Goal: Transaction & Acquisition: Obtain resource

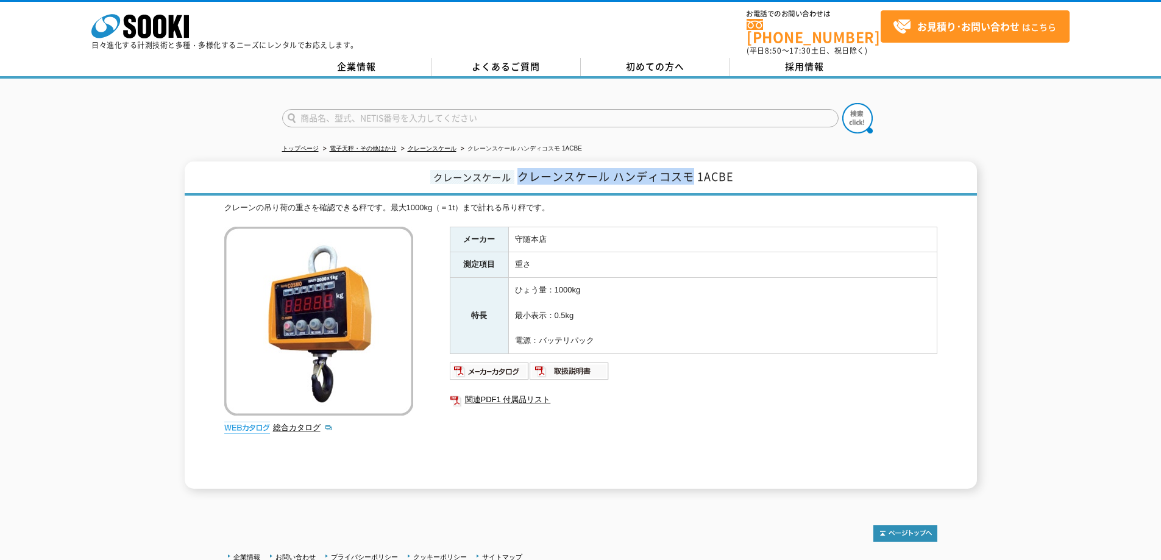
drag, startPoint x: 520, startPoint y: 170, endPoint x: 691, endPoint y: 170, distance: 171.2
click at [691, 170] on span "クレーンスケール ハンディコスモ 1ACBE" at bounding box center [625, 176] width 216 height 16
copy span "クレーンスケール ハンディコスモ"
click at [420, 110] on input "text" at bounding box center [560, 118] width 556 height 18
paste input "クレーンスケール ハンディコスモ"
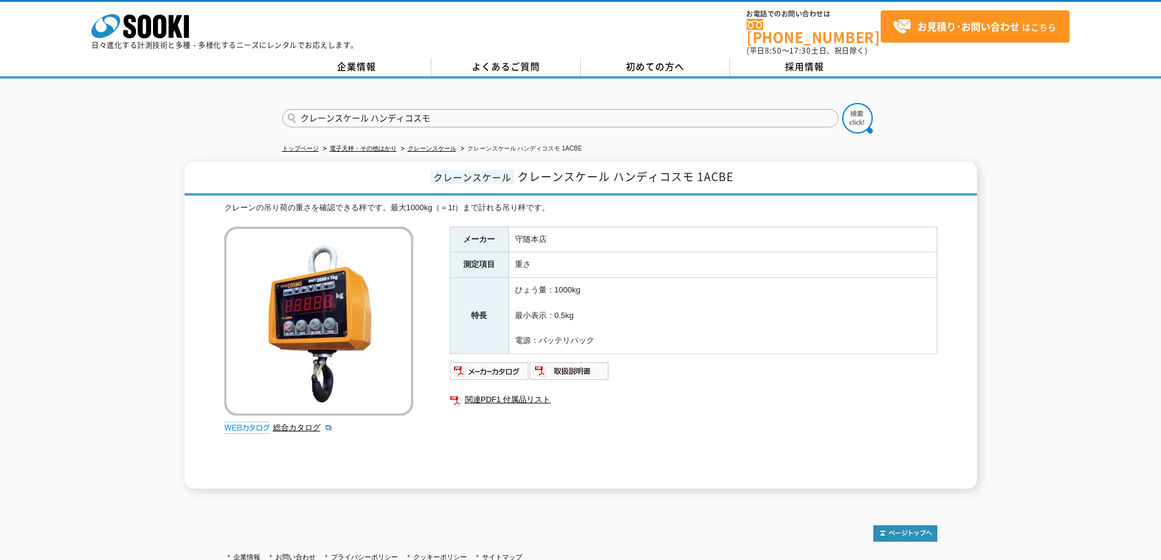
type input "クレーンスケール ハンディコスモ"
click at [842, 103] on button at bounding box center [857, 118] width 30 height 30
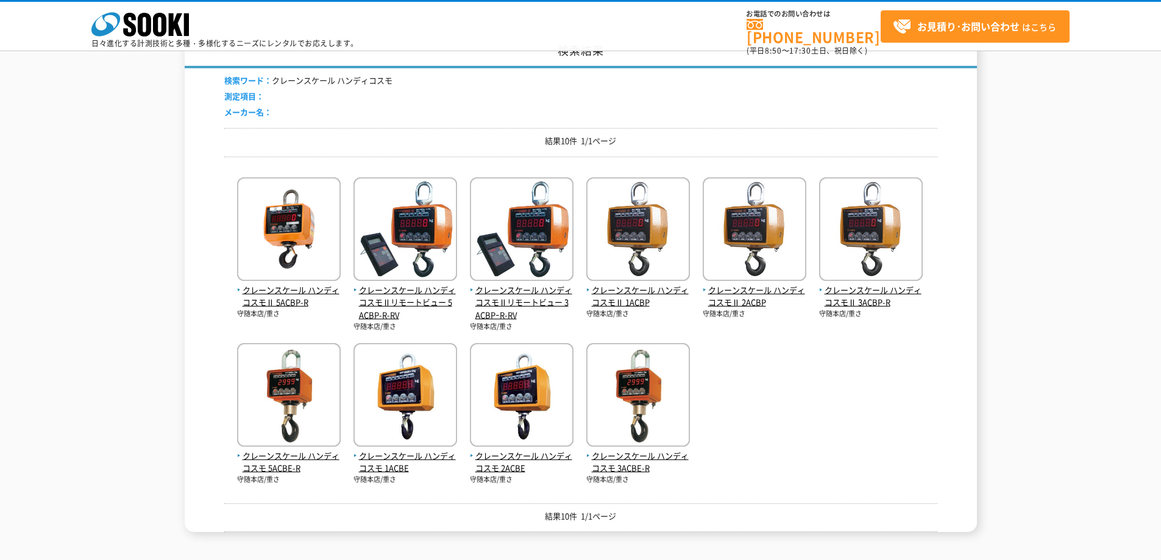
scroll to position [122, 0]
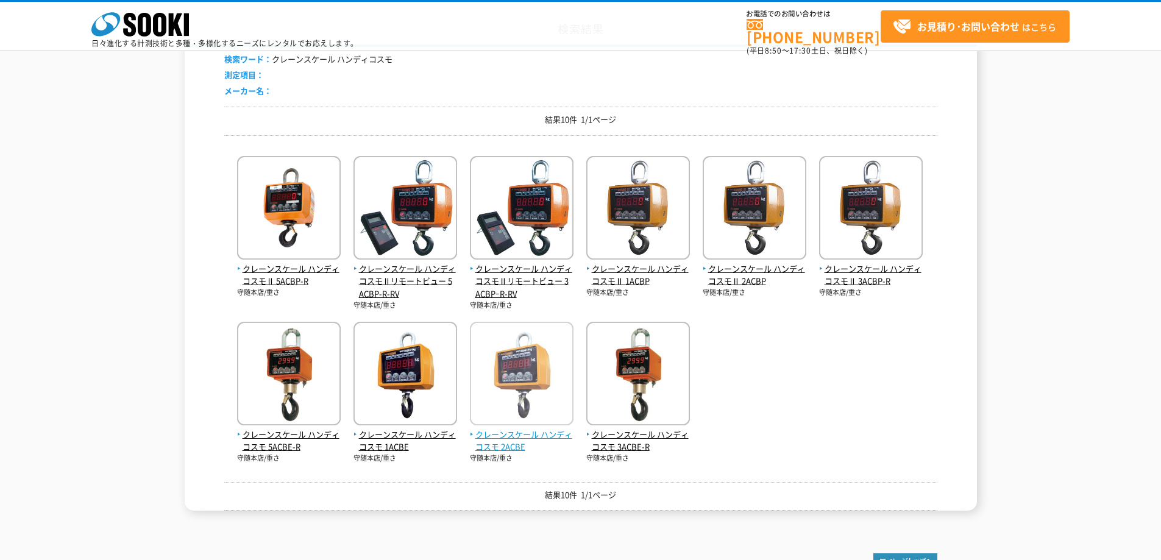
click at [516, 447] on span "クレーンスケール ハンディコスモ 2ACBE" at bounding box center [522, 441] width 104 height 26
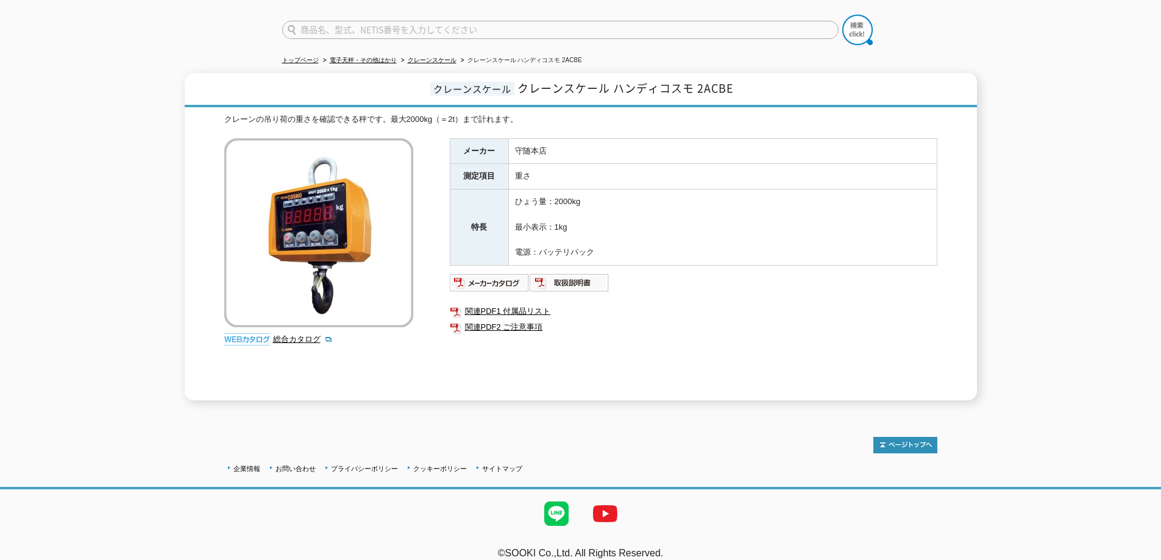
scroll to position [94, 0]
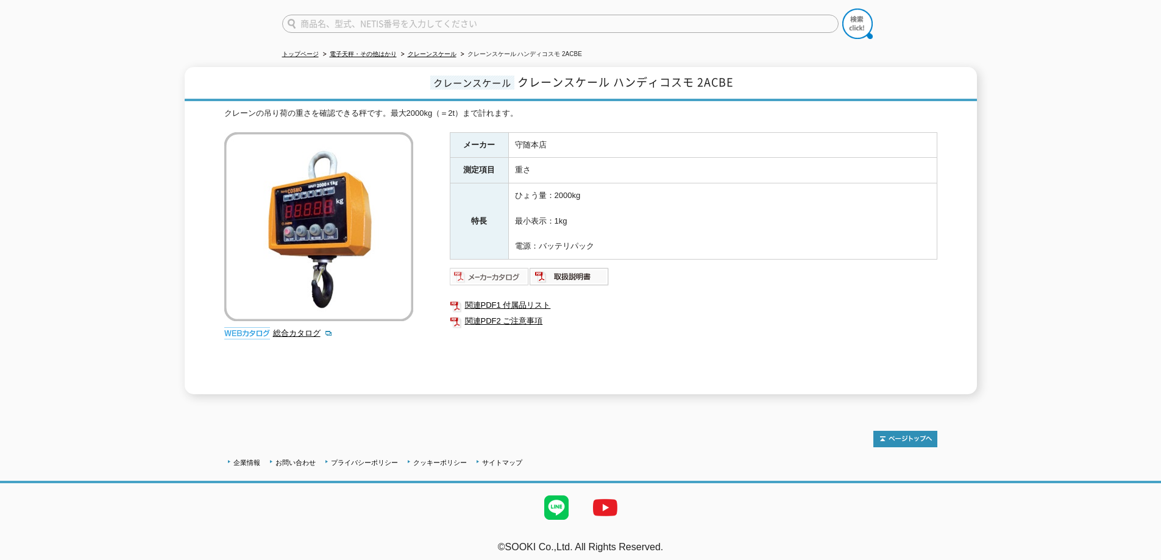
click at [497, 269] on img at bounding box center [490, 276] width 80 height 19
